Goal: Use online tool/utility: Utilize a website feature to perform a specific function

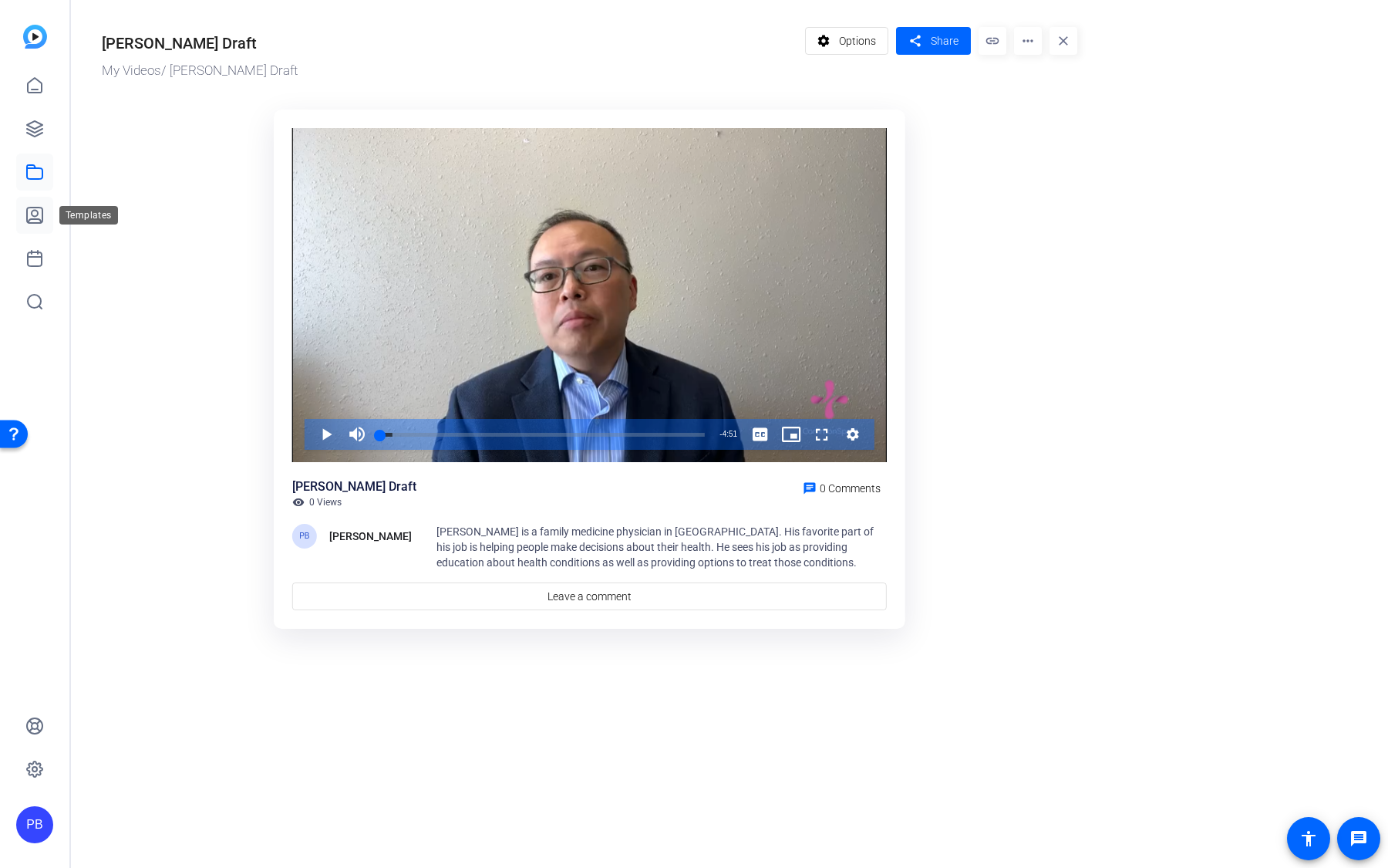
click at [40, 223] on icon at bounding box center [34, 214] width 16 height 16
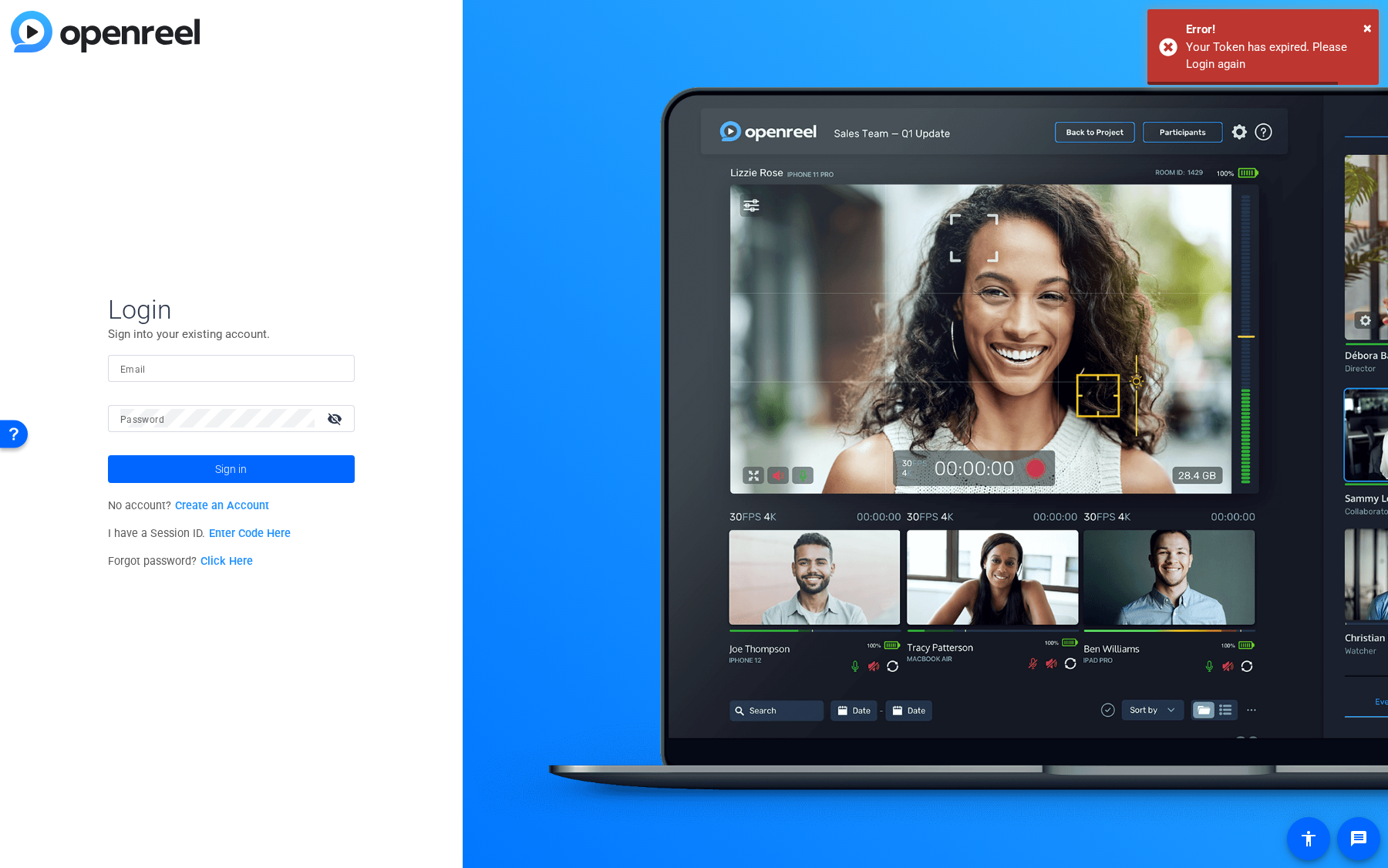
type input "[EMAIL_ADDRESS][DOMAIN_NAME]"
click at [325, 478] on span at bounding box center [231, 468] width 247 height 37
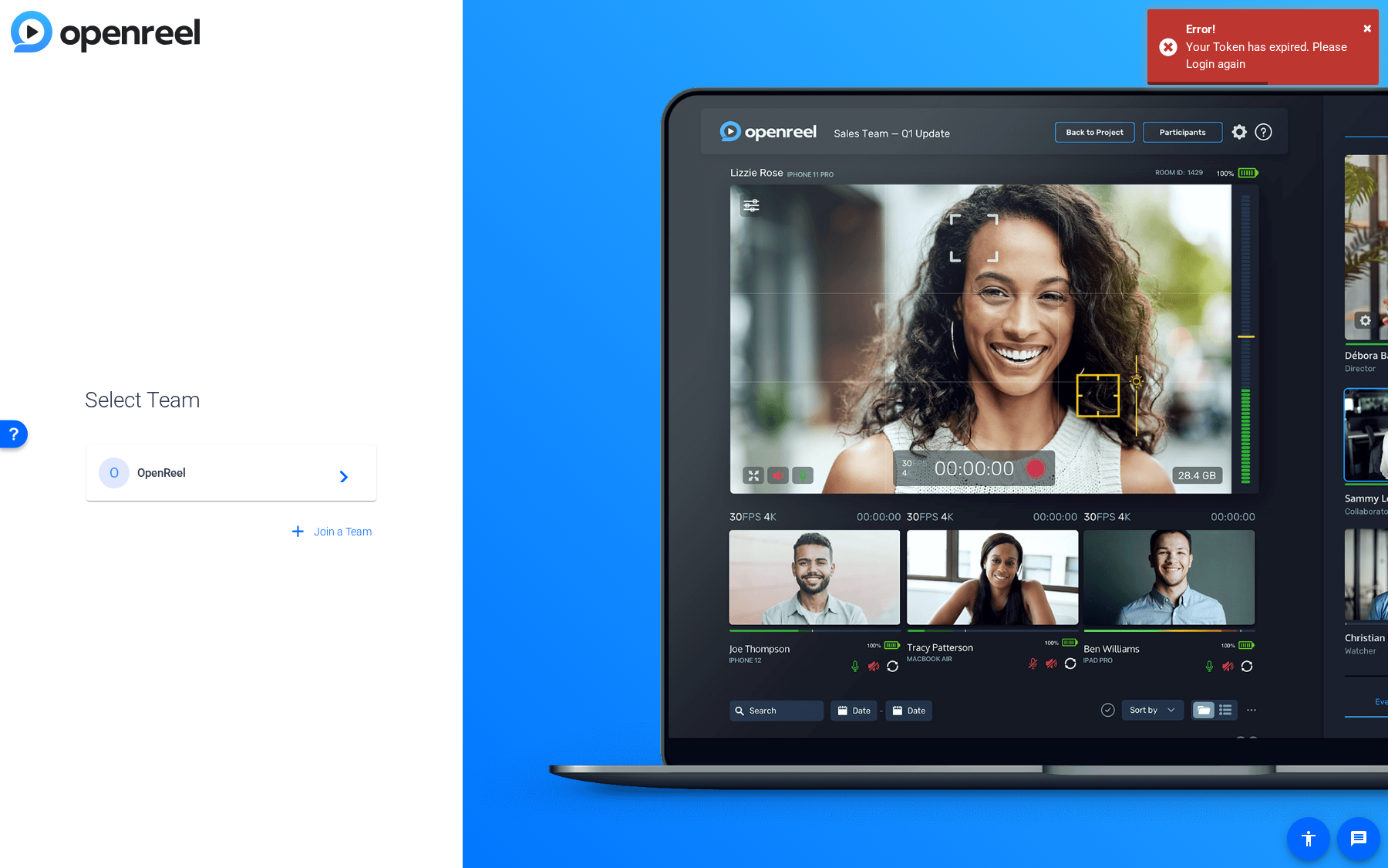
click at [325, 478] on span "OpenReel" at bounding box center [234, 472] width 193 height 14
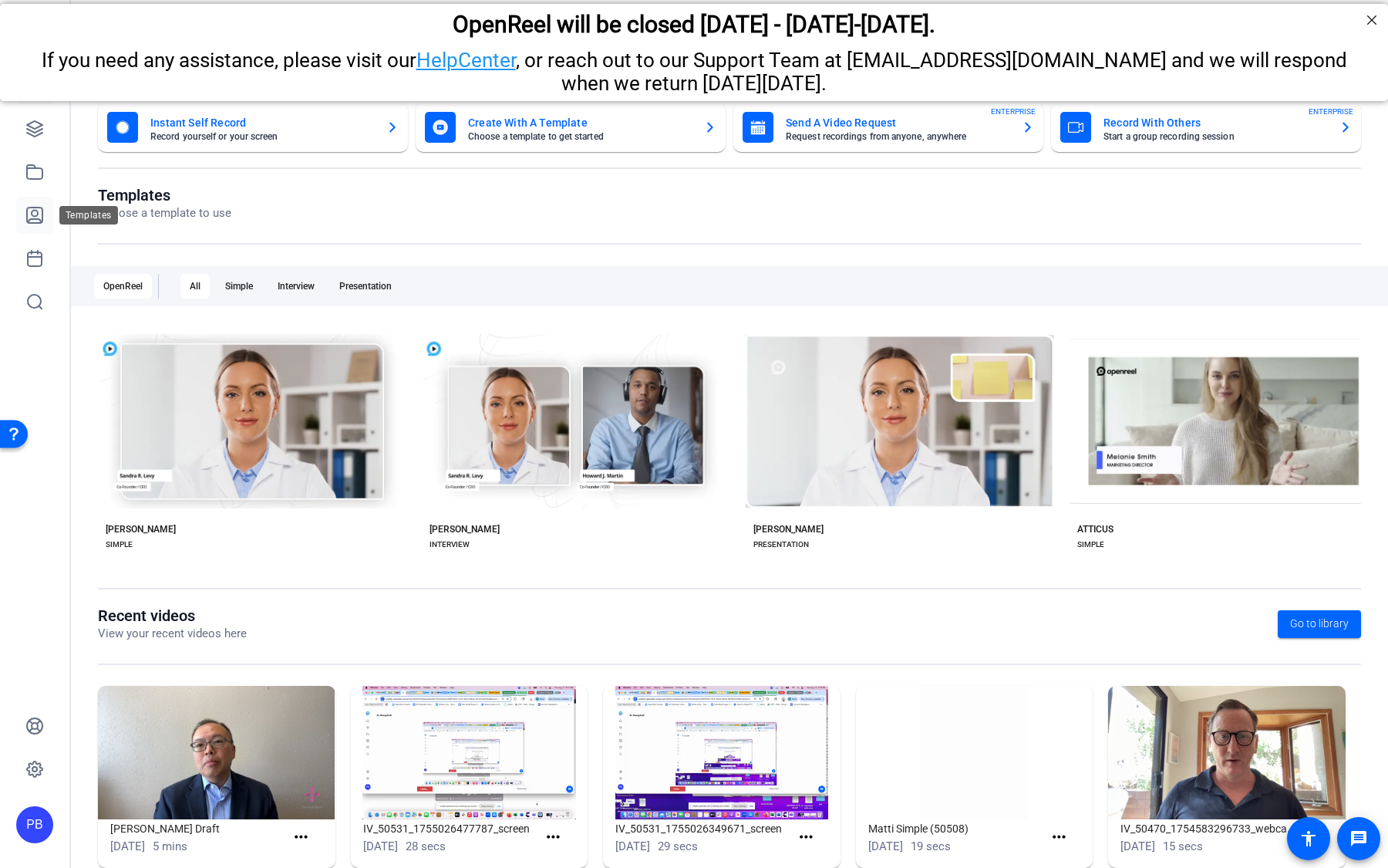
click at [39, 221] on icon at bounding box center [35, 215] width 18 height 18
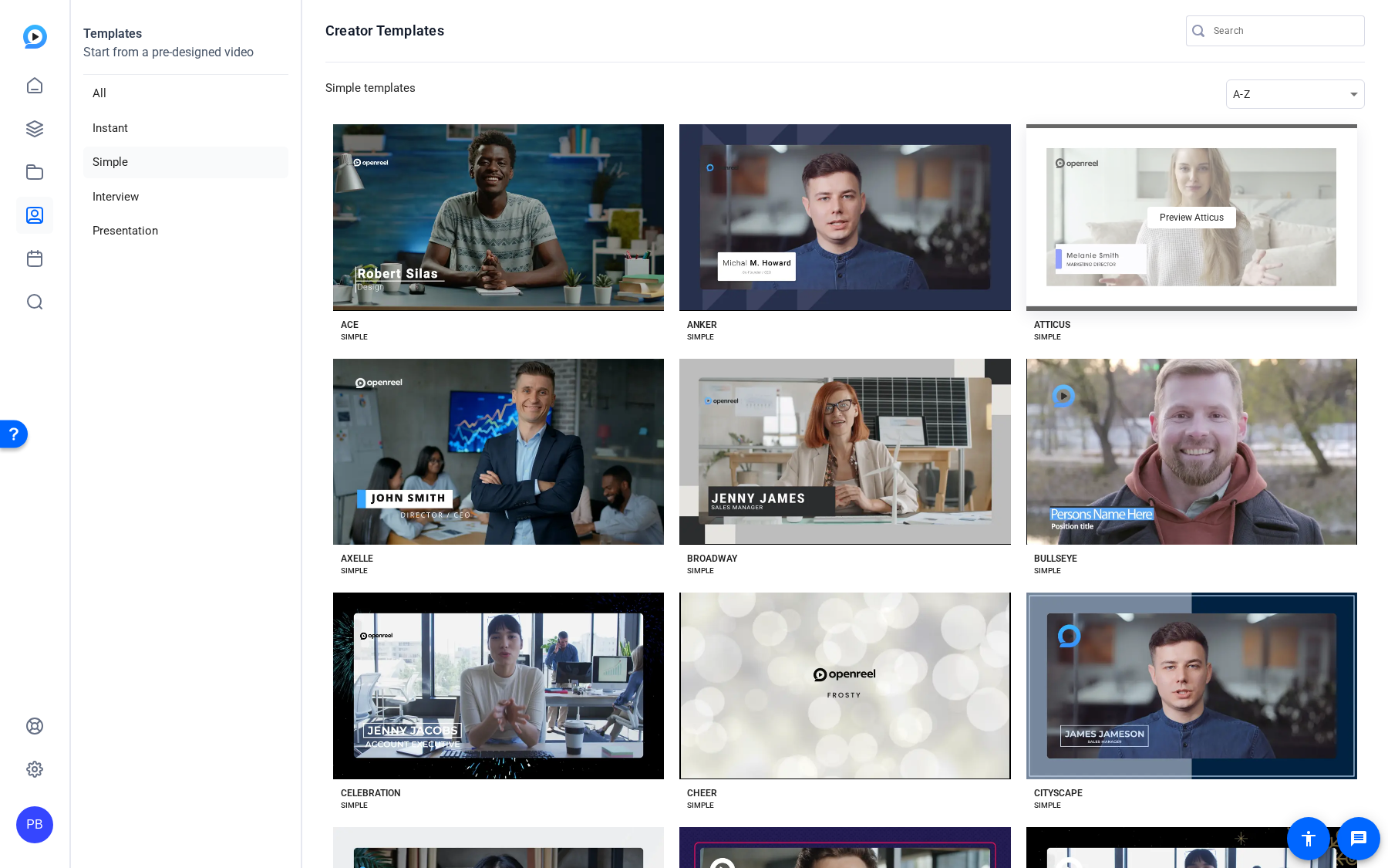
click at [1145, 295] on div "Preview Atticus" at bounding box center [1192, 217] width 331 height 187
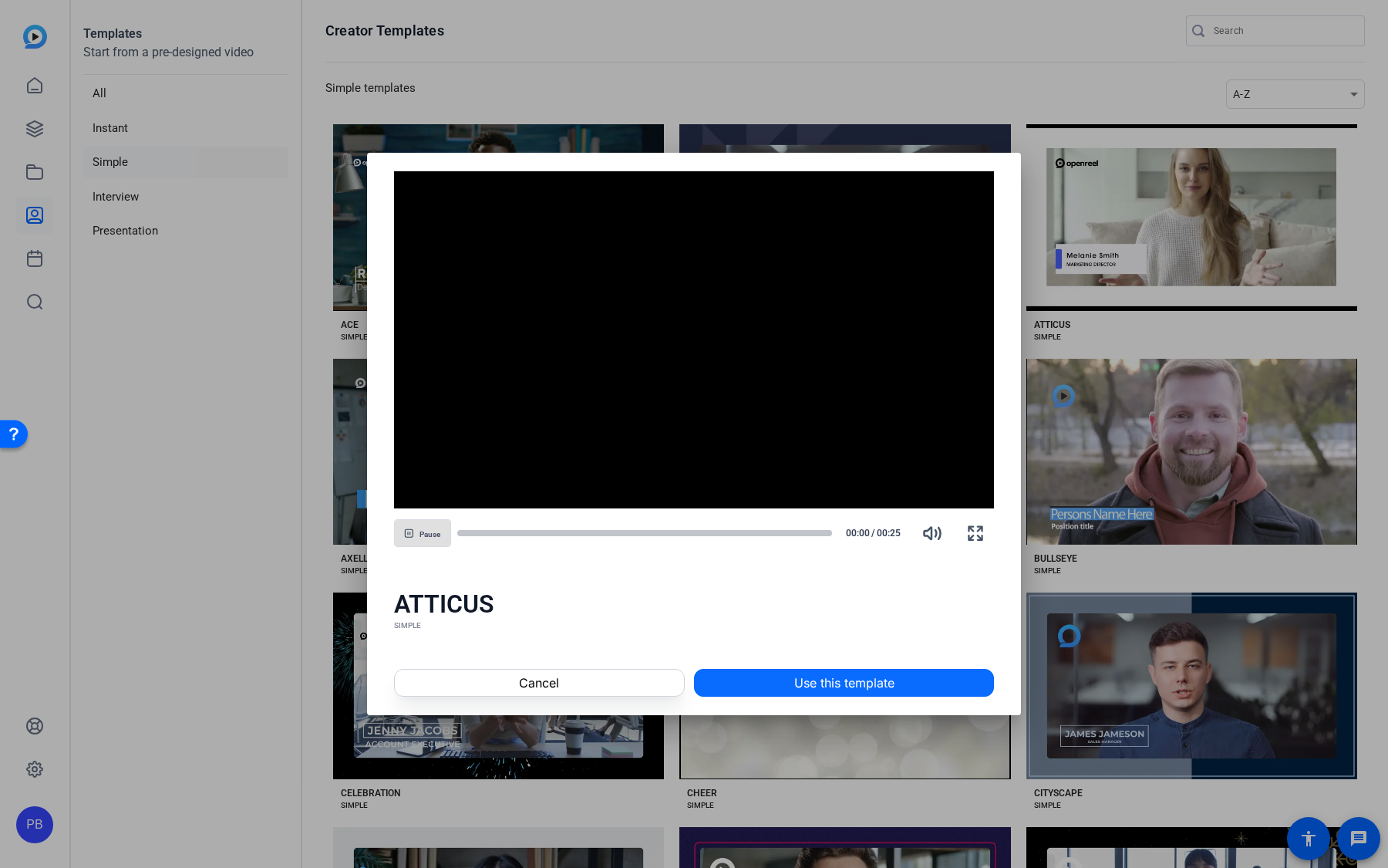
click at [783, 683] on span at bounding box center [844, 682] width 299 height 37
